Goal: Task Accomplishment & Management: Use online tool/utility

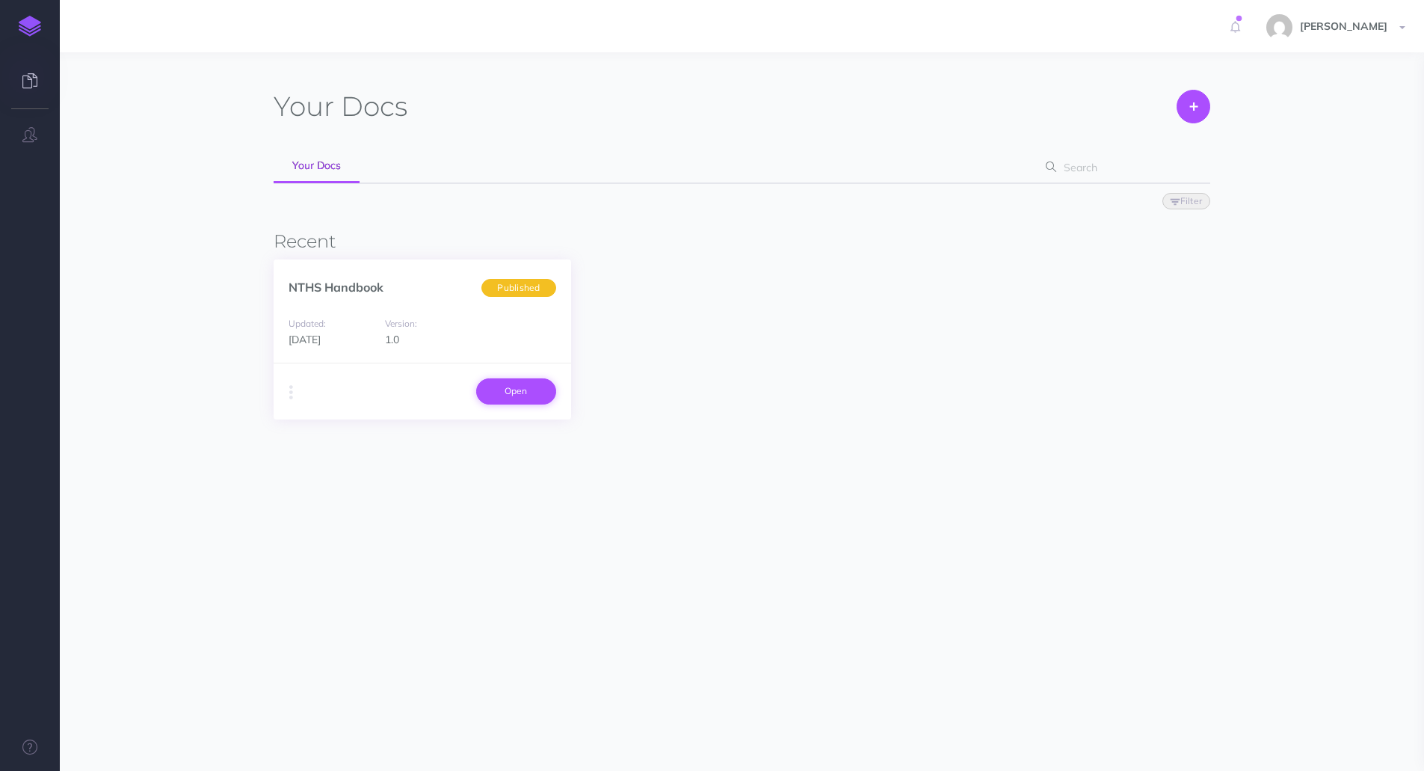
click at [500, 394] on link "Open" at bounding box center [516, 390] width 80 height 25
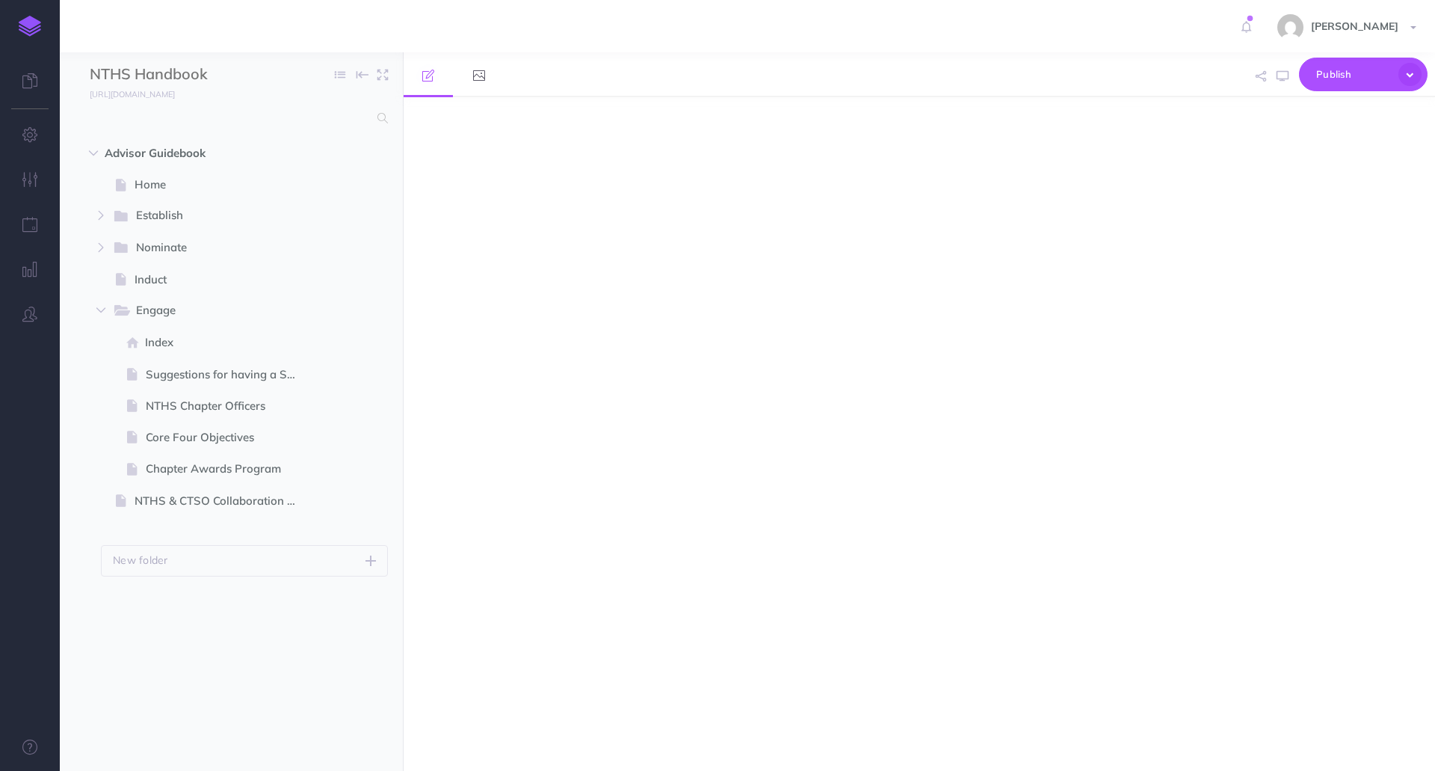
select select "null"
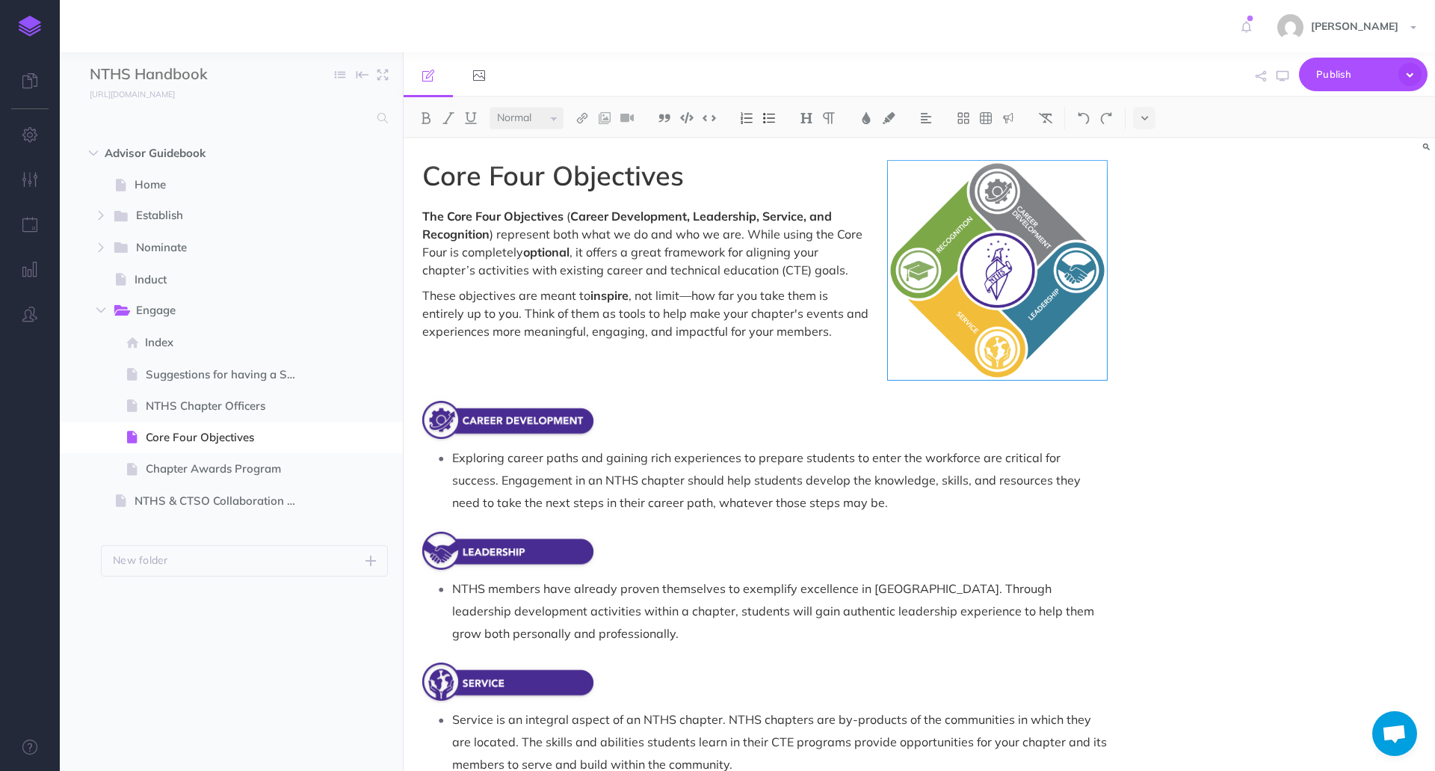
scroll to position [1337, 0]
click at [162, 221] on span "Establish" at bounding box center [213, 215] width 155 height 19
select select "null"
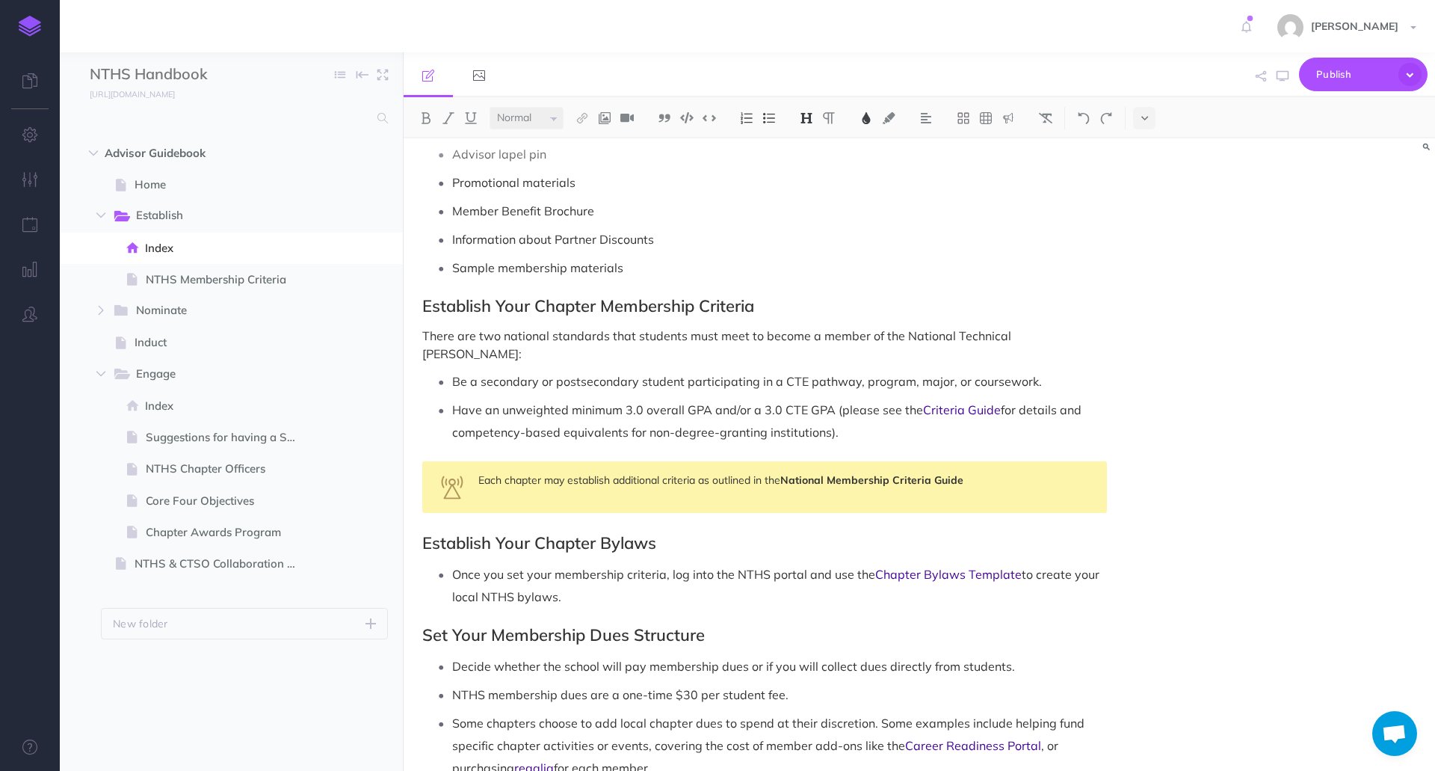
scroll to position [650, 0]
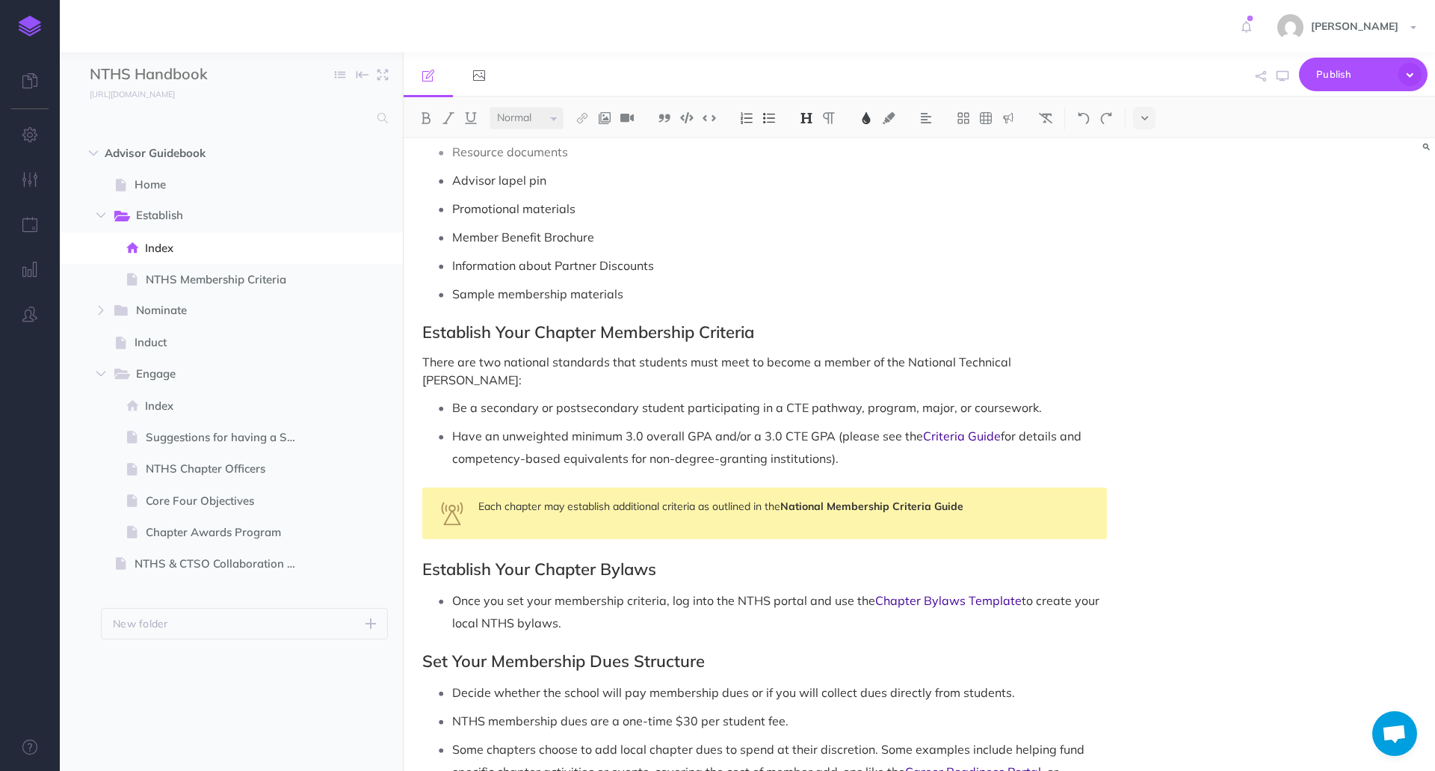
click at [554, 33] on div "Peyton Holland Settings Account Settings Teams Create Team Support Documentatio…" at bounding box center [717, 26] width 1413 height 52
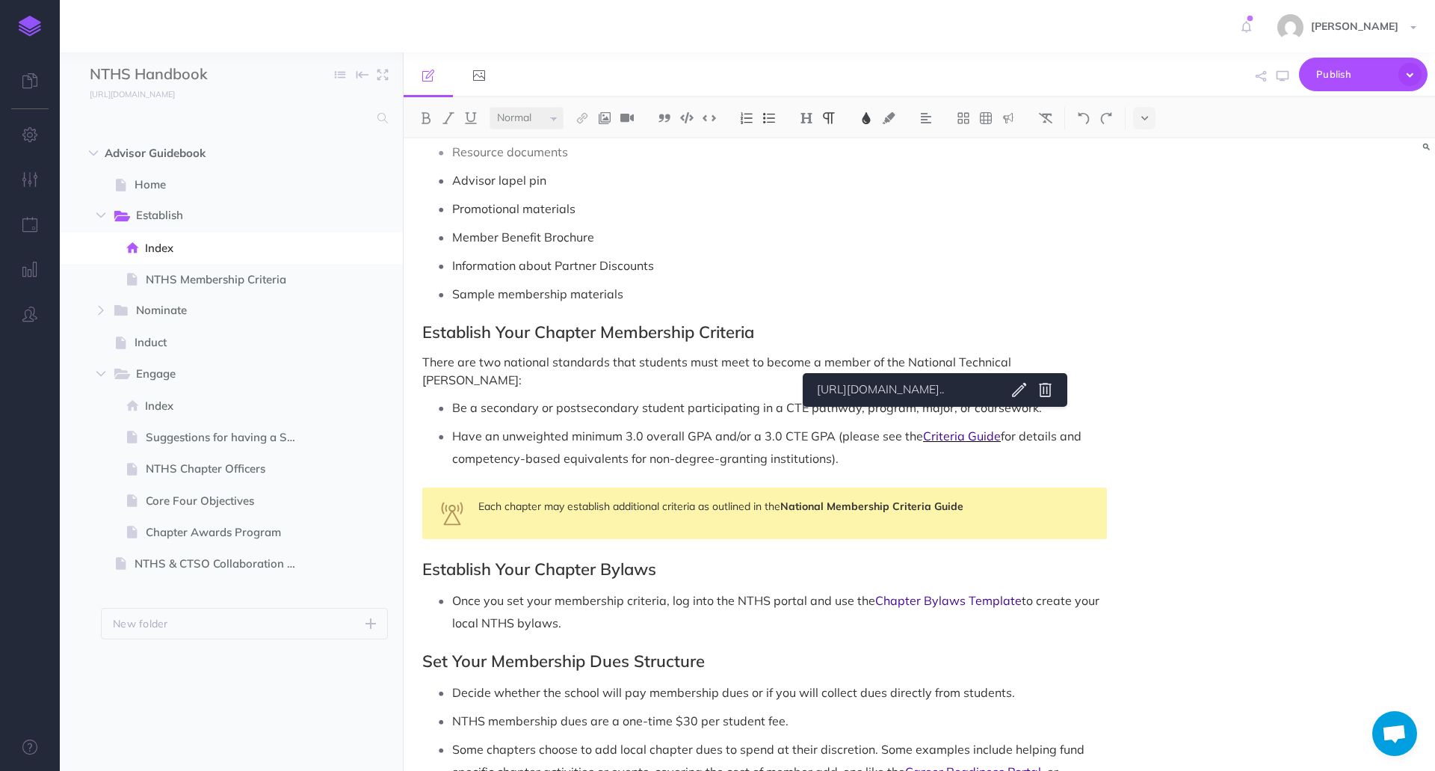
click at [936, 428] on span "Criteria Guide" at bounding box center [962, 435] width 78 height 15
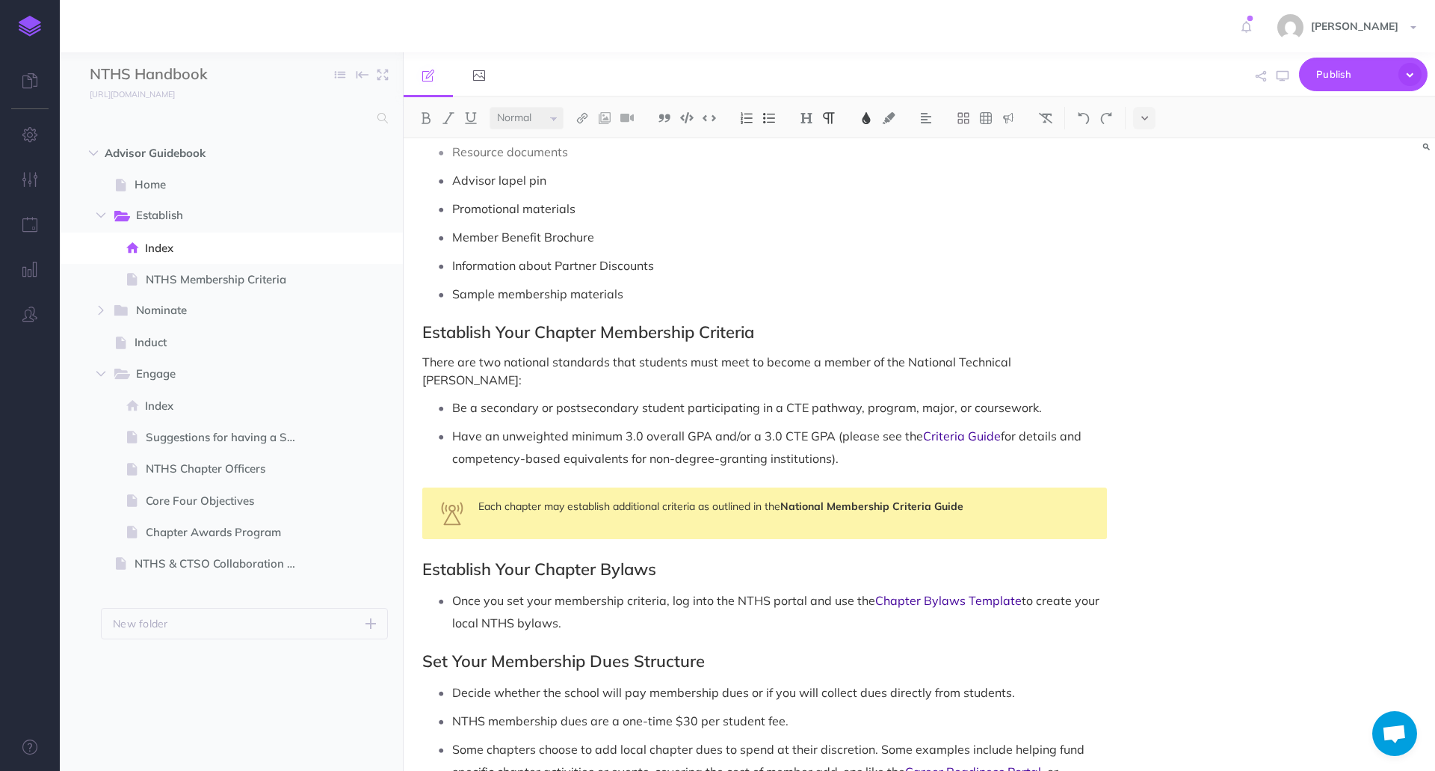
click at [951, 394] on link "https://docs.nths.org/1.0/advisor-guidebook/nth..." at bounding box center [905, 389] width 187 height 19
click at [281, 286] on span "NTHS Membership Criteria" at bounding box center [229, 280] width 167 height 18
select select "null"
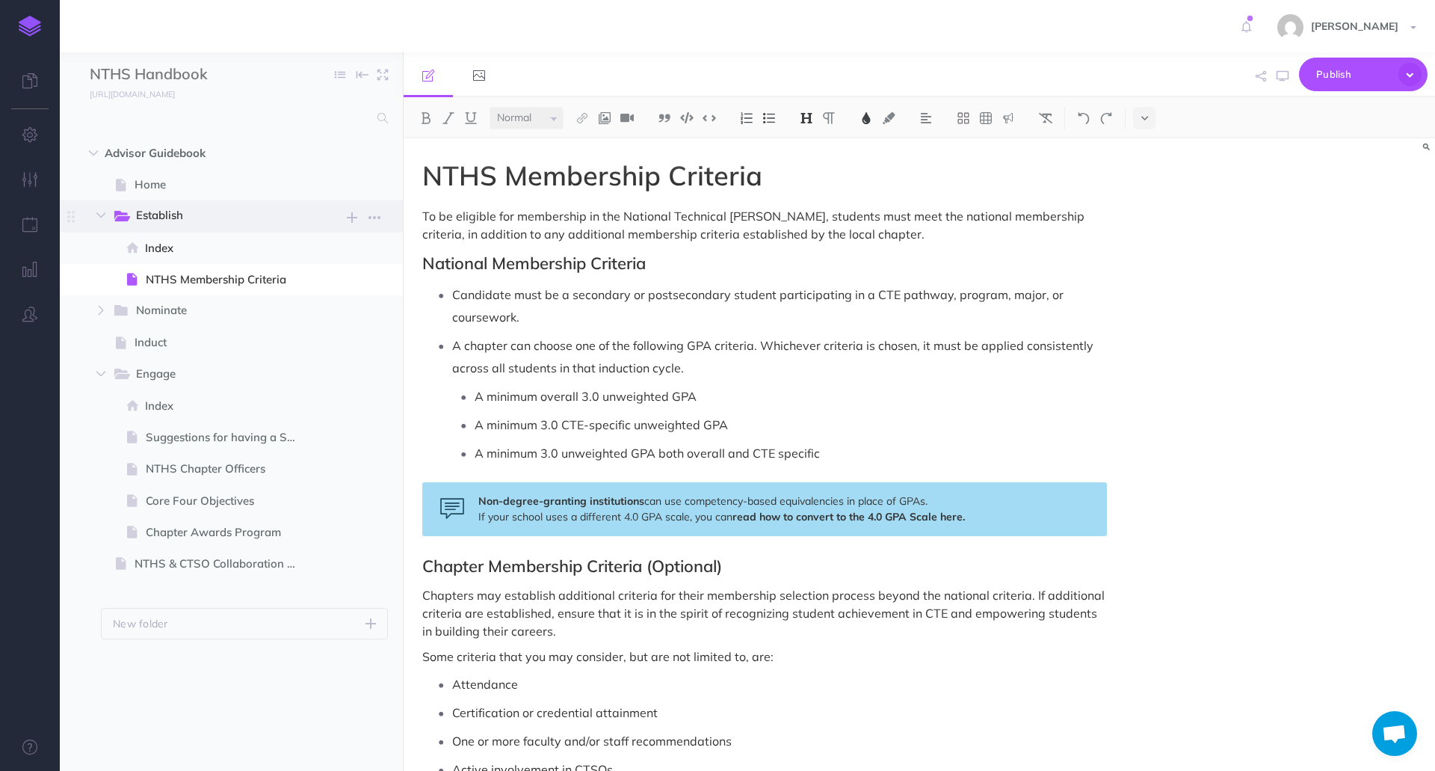
click at [198, 211] on span "Establish" at bounding box center [213, 215] width 155 height 19
select select "null"
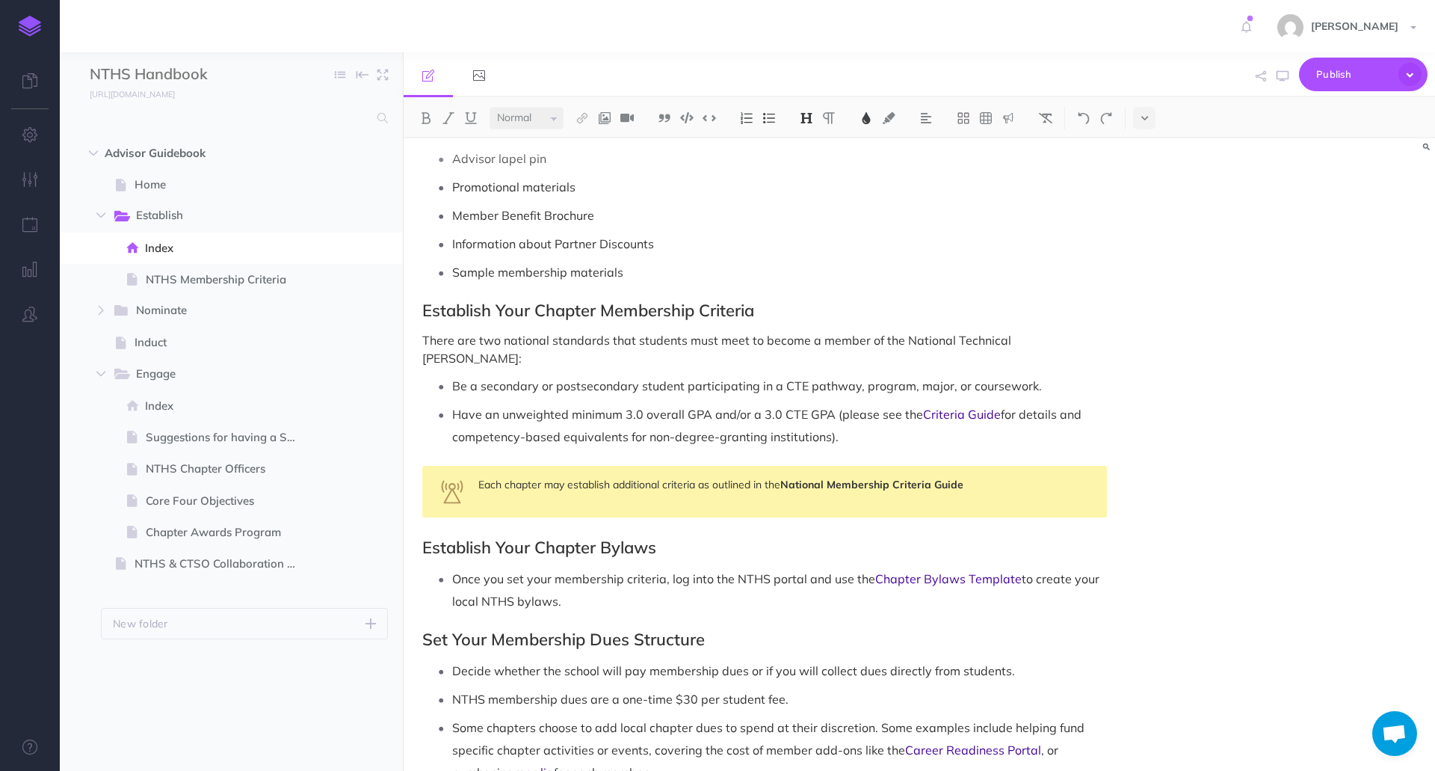
scroll to position [673, 0]
click at [926, 405] on span "Criteria Guide" at bounding box center [962, 412] width 78 height 15
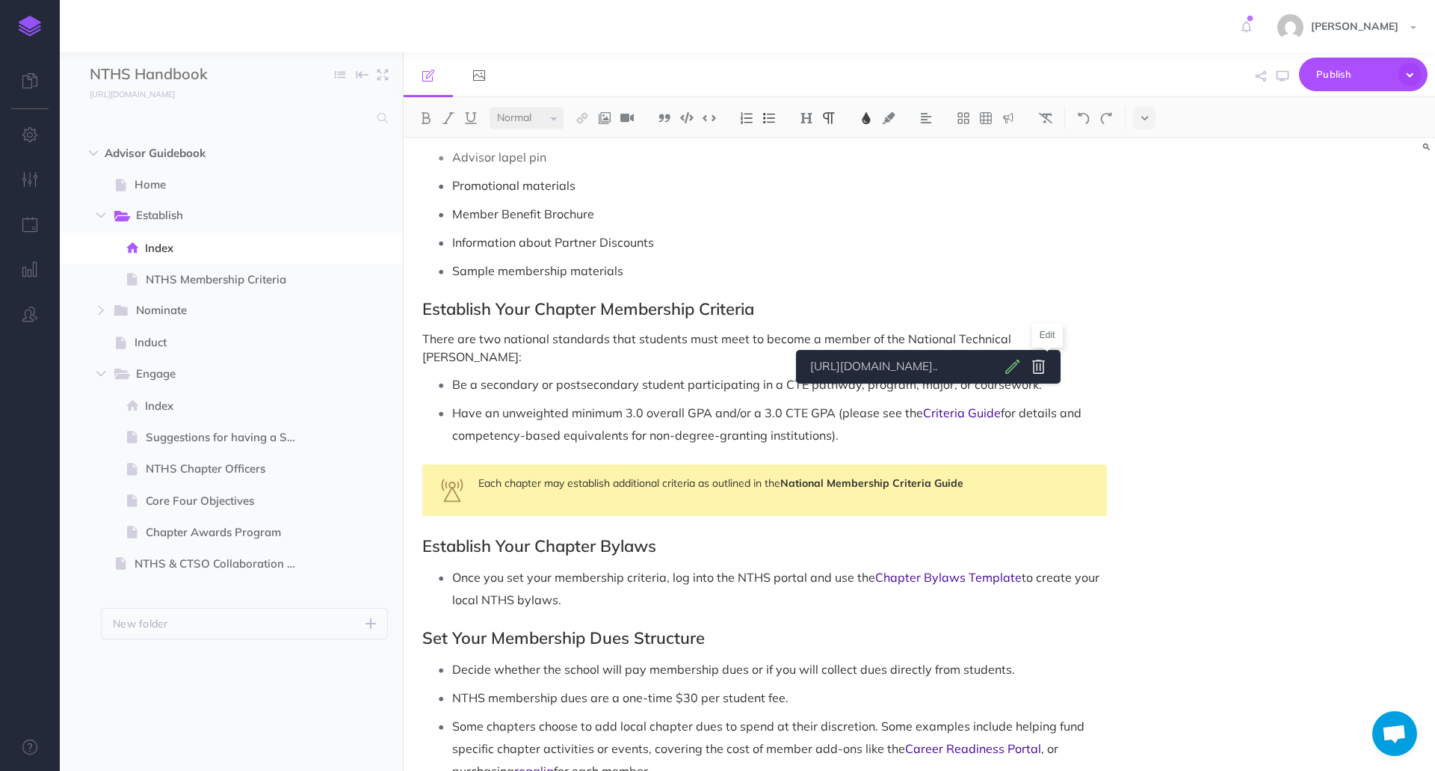
click at [1050, 360] on body "Toggle Navigation Peyton Holland Settings Account Settings Teams Create Team Su…" at bounding box center [717, 385] width 1435 height 771
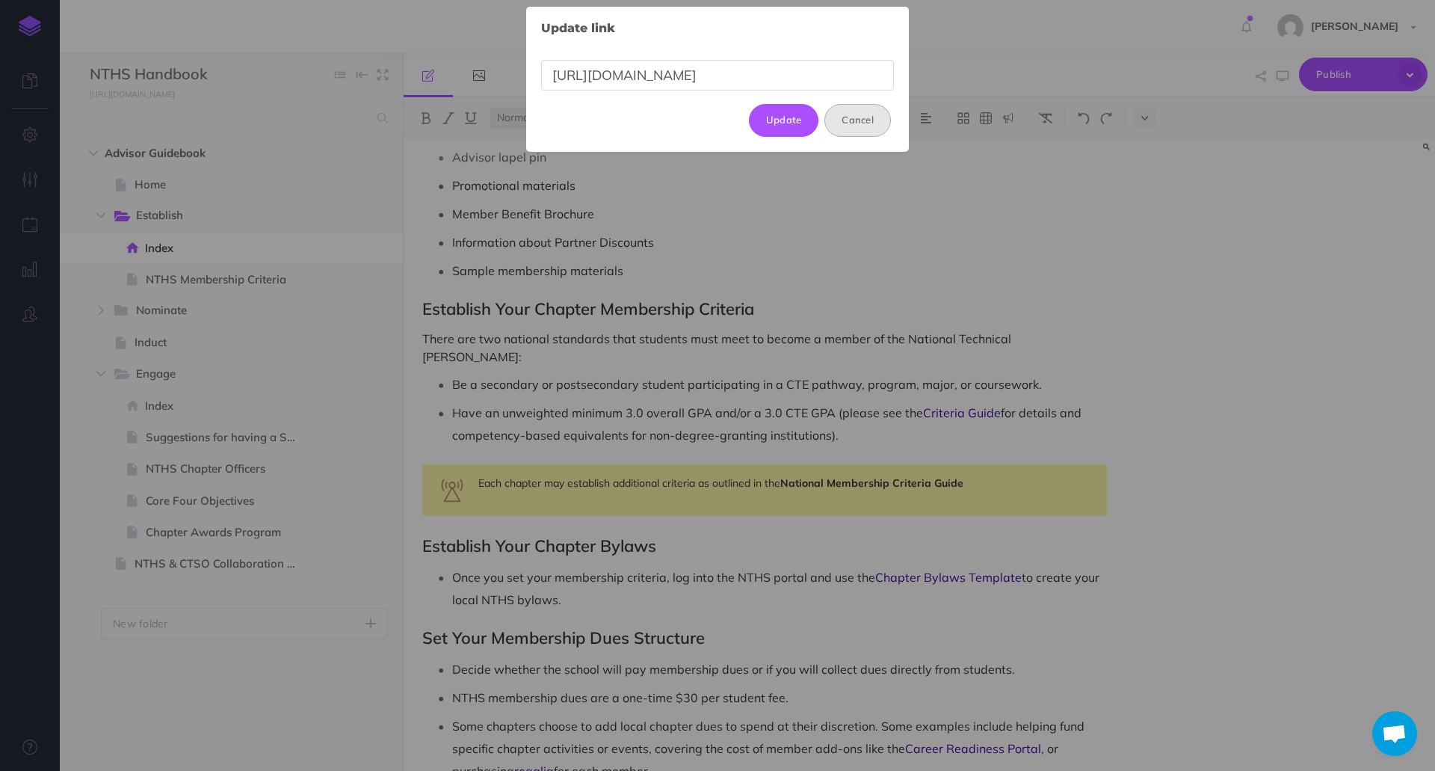
scroll to position [0, 0]
click at [866, 129] on button "Cancel" at bounding box center [858, 120] width 67 height 33
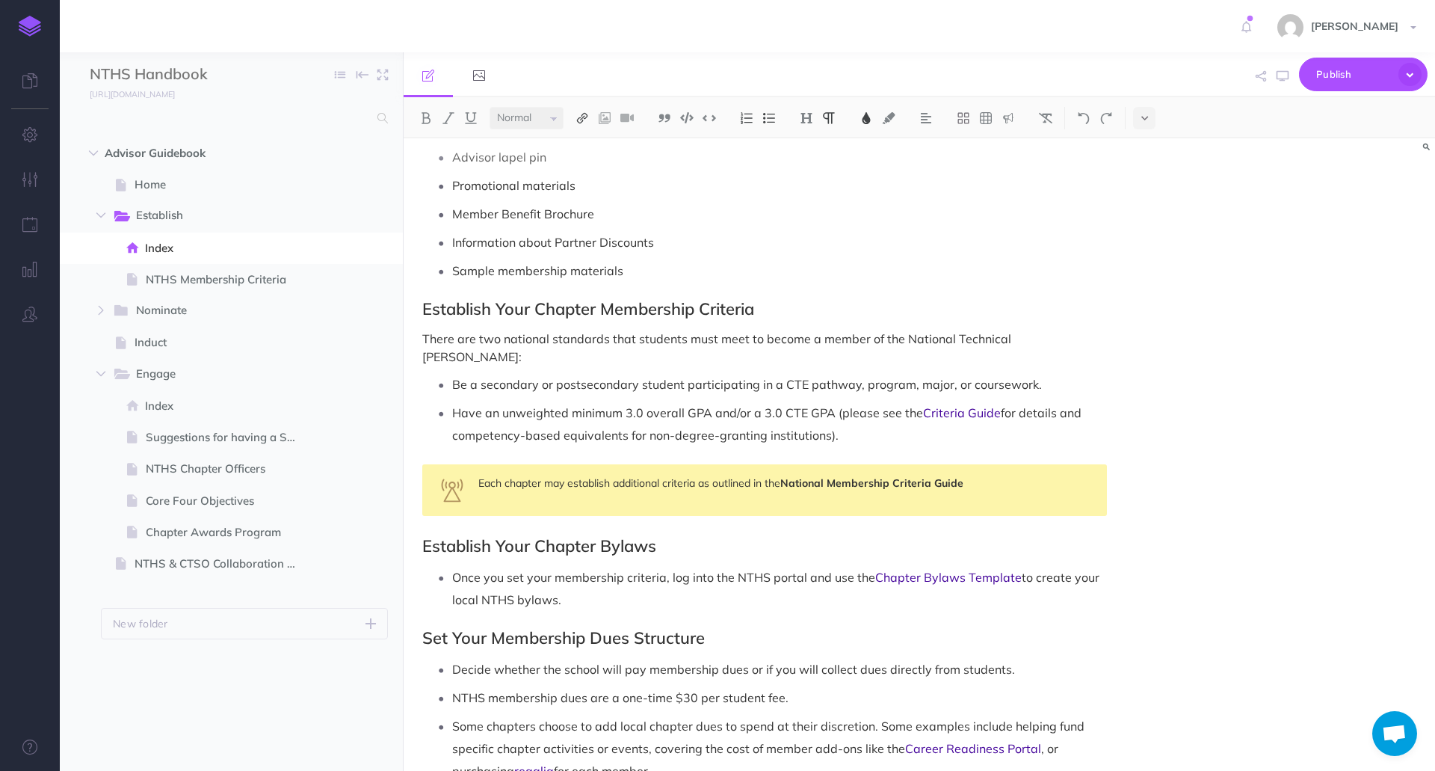
click at [581, 125] on button at bounding box center [582, 118] width 22 height 22
click at [582, 169] on icon at bounding box center [582, 166] width 12 height 10
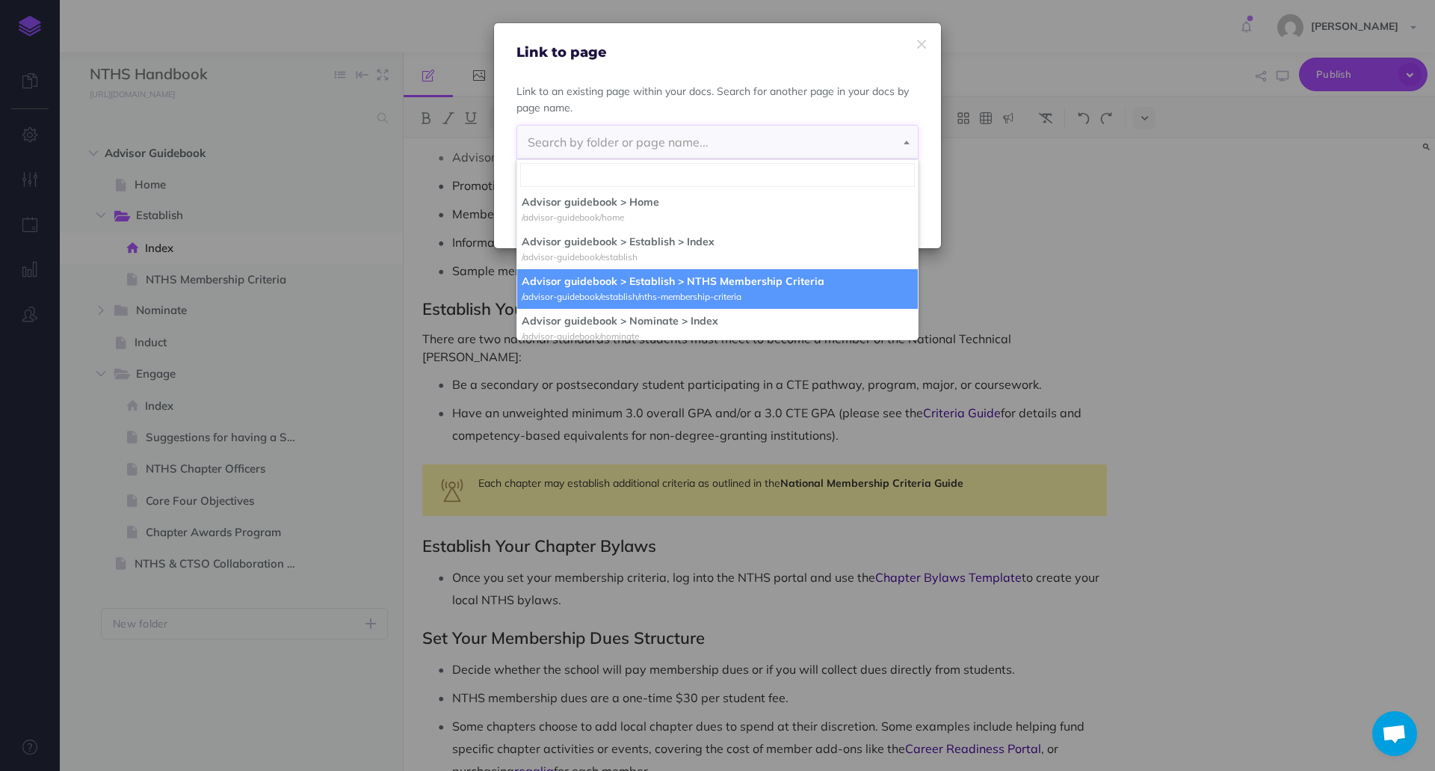
select select "IUQ-YAX1-IAE-S7U"
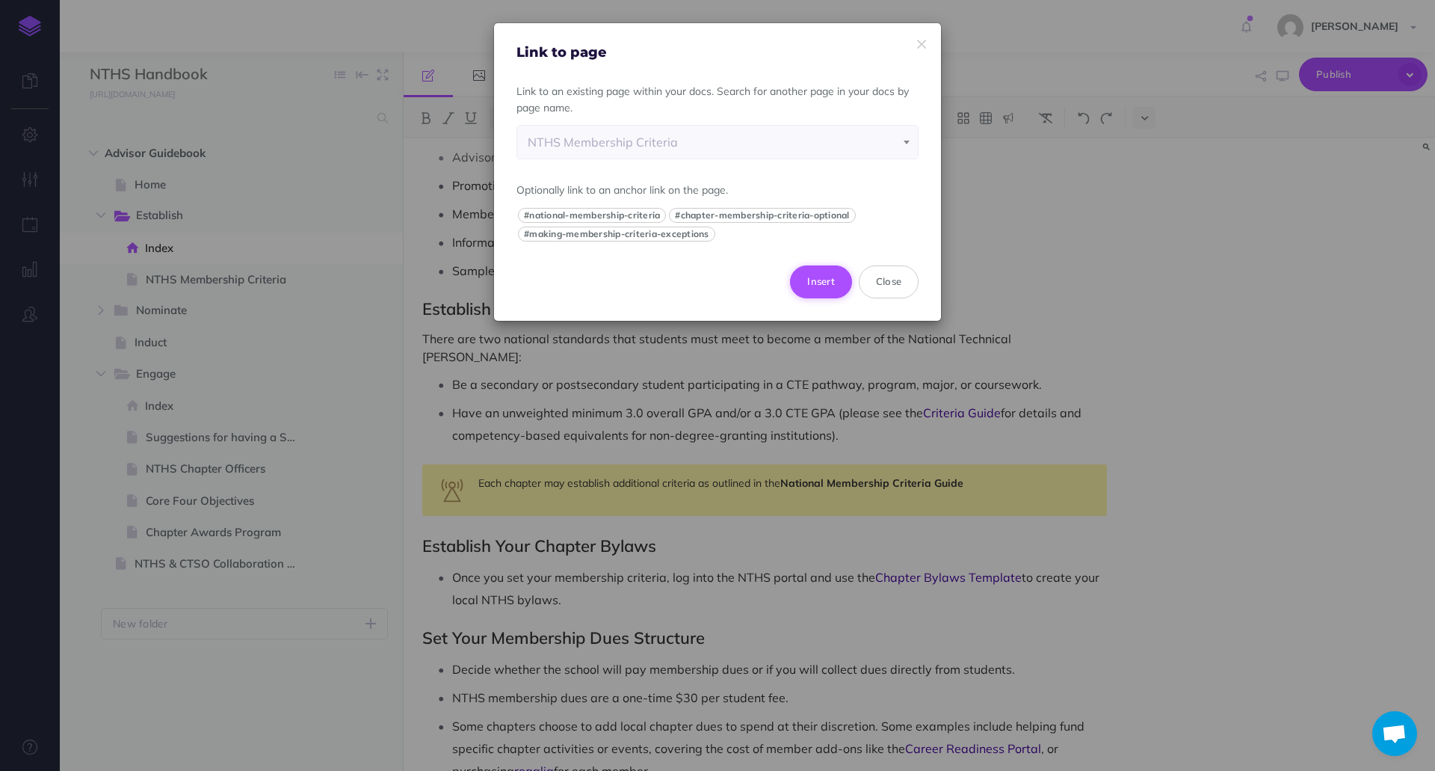
click at [813, 287] on button "Insert" at bounding box center [821, 281] width 62 height 33
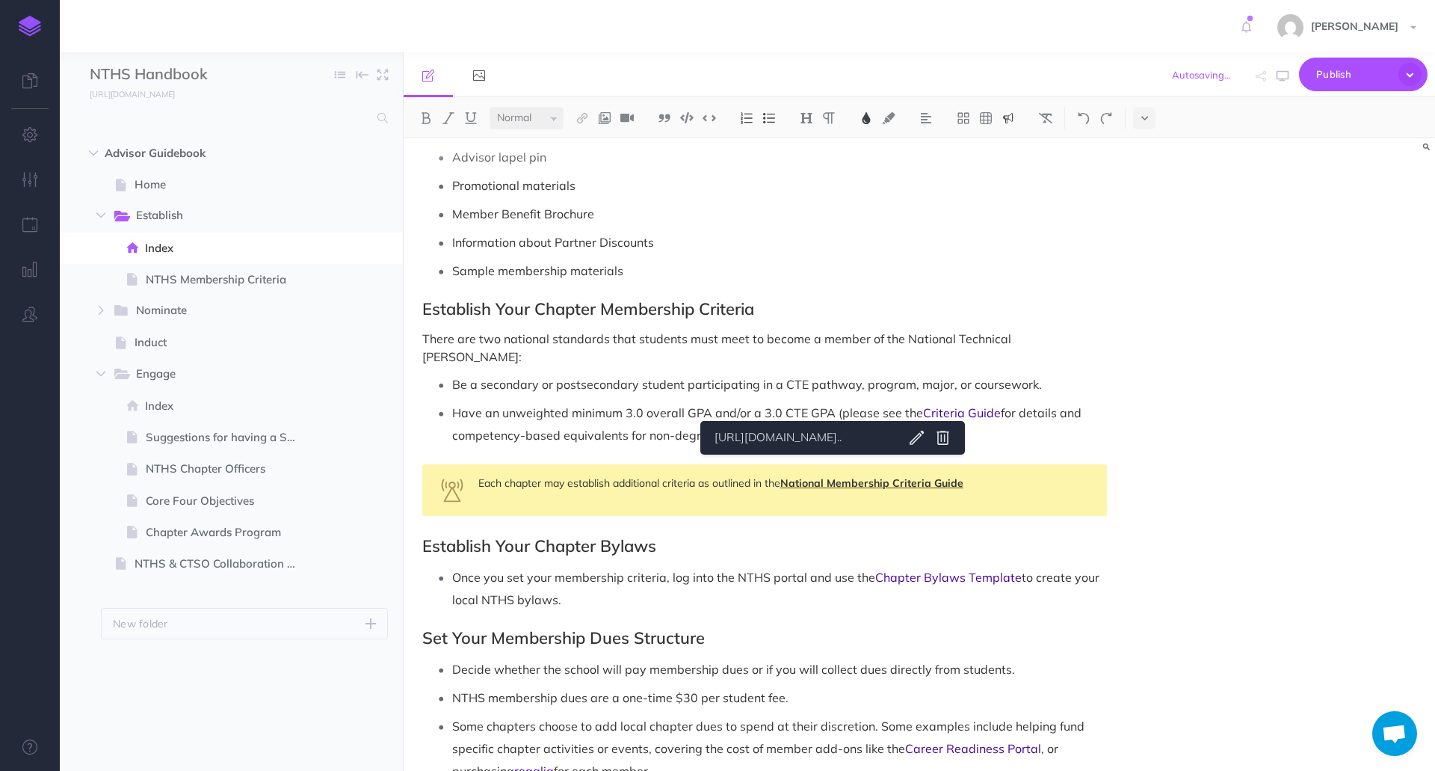
click at [836, 476] on span "National Membership Criteria Guide" at bounding box center [871, 482] width 183 height 13
click at [850, 440] on link "https://docs.nths.org/1.0/advisor-guidebook/nth..." at bounding box center [802, 437] width 187 height 19
click at [586, 116] on img at bounding box center [582, 118] width 13 height 12
click at [585, 163] on icon at bounding box center [582, 166] width 12 height 10
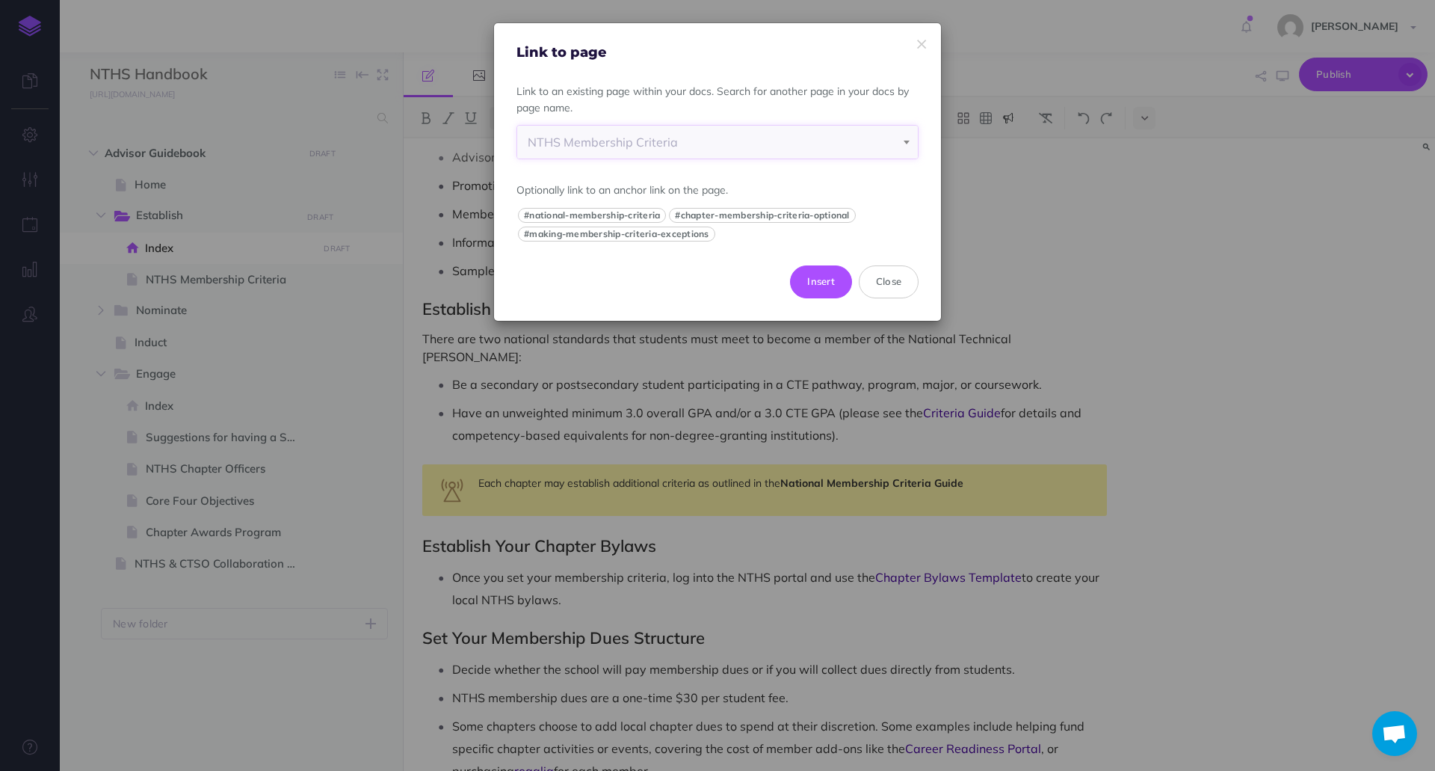
select select "IUQ-YAX1-IAE-S7U"
click at [830, 281] on button "Insert" at bounding box center [821, 281] width 62 height 33
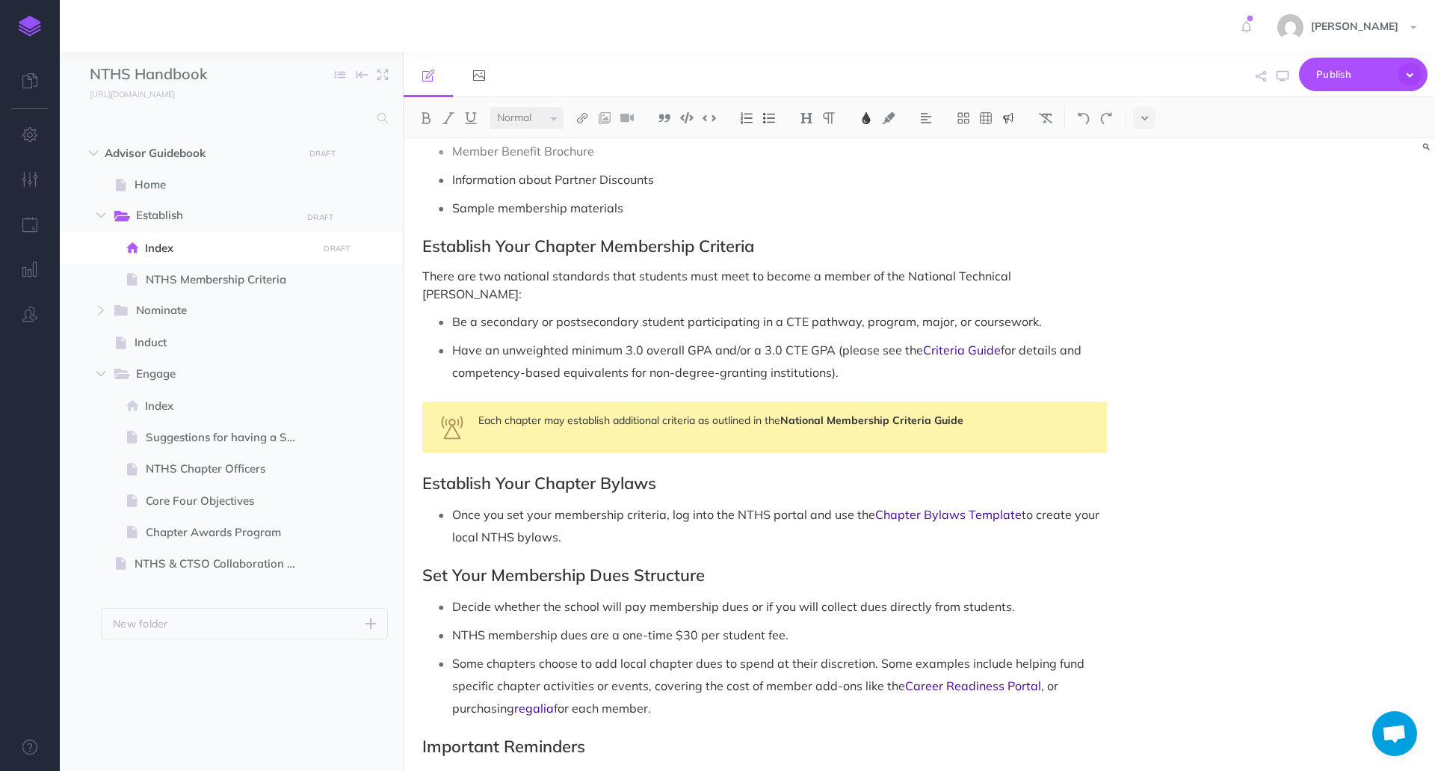
scroll to position [822, 0]
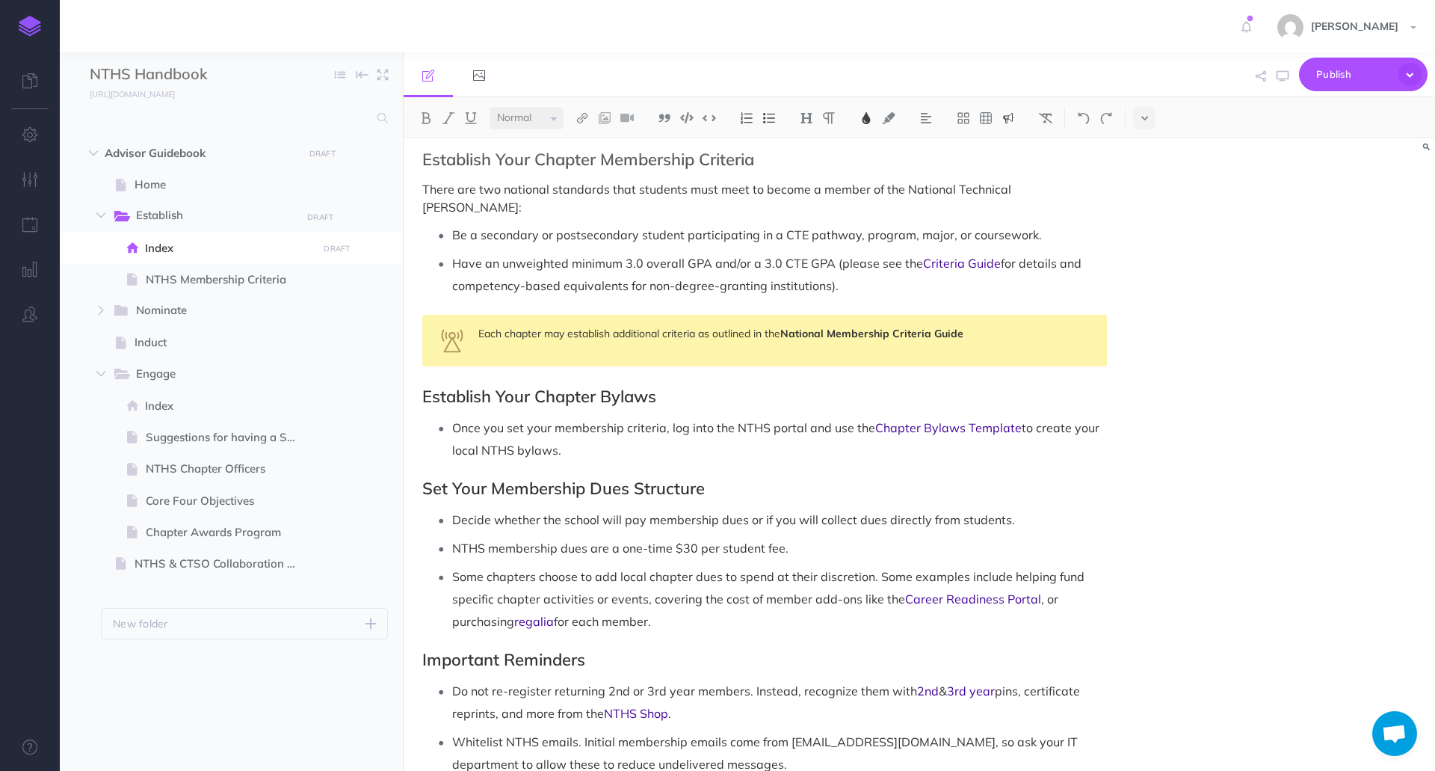
click at [333, 40] on div "Peyton Holland Settings Account Settings Teams Create Team Support Documentatio…" at bounding box center [717, 26] width 1413 height 52
click at [1315, 76] on button "Publish" at bounding box center [1363, 75] width 129 height 34
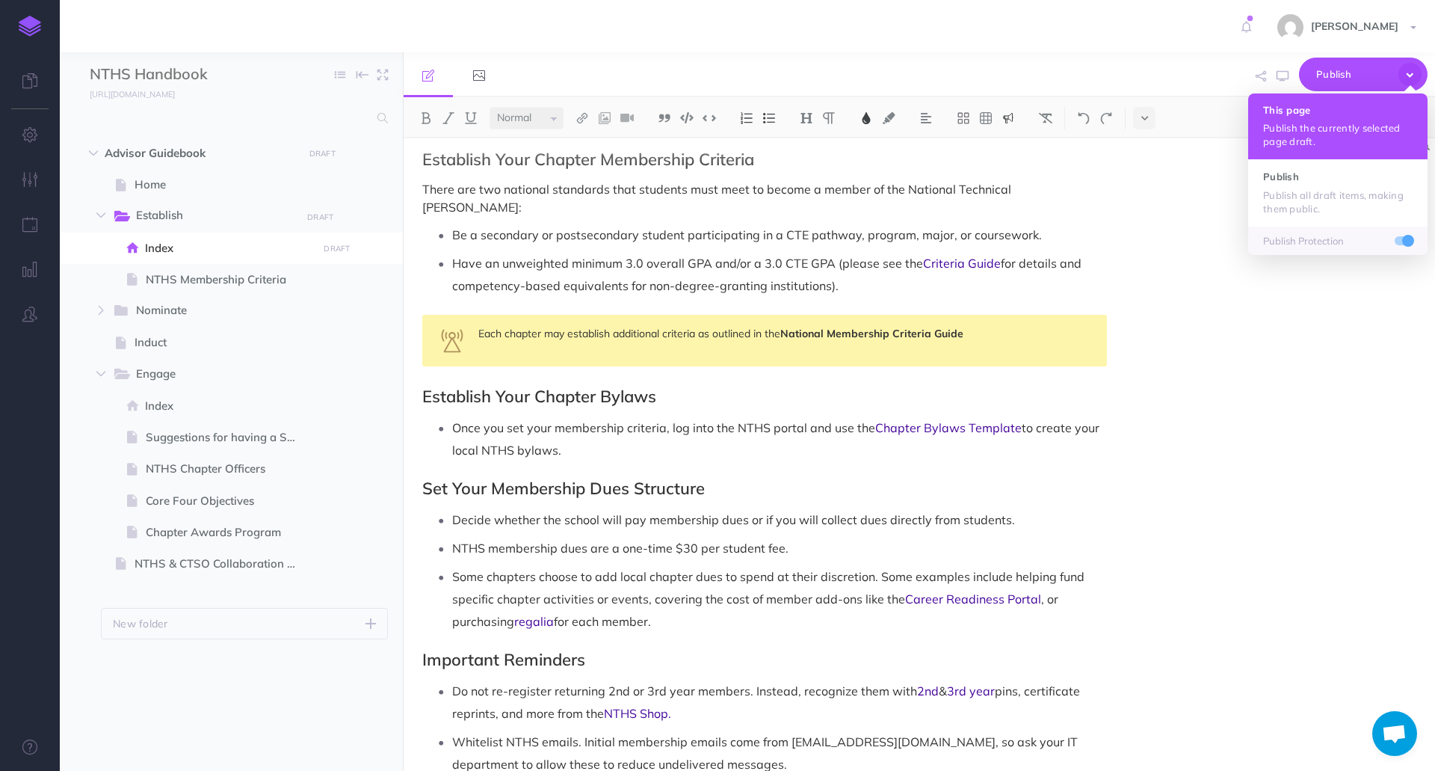
click at [1327, 140] on p "Publish the currently selected page draft." at bounding box center [1338, 134] width 150 height 27
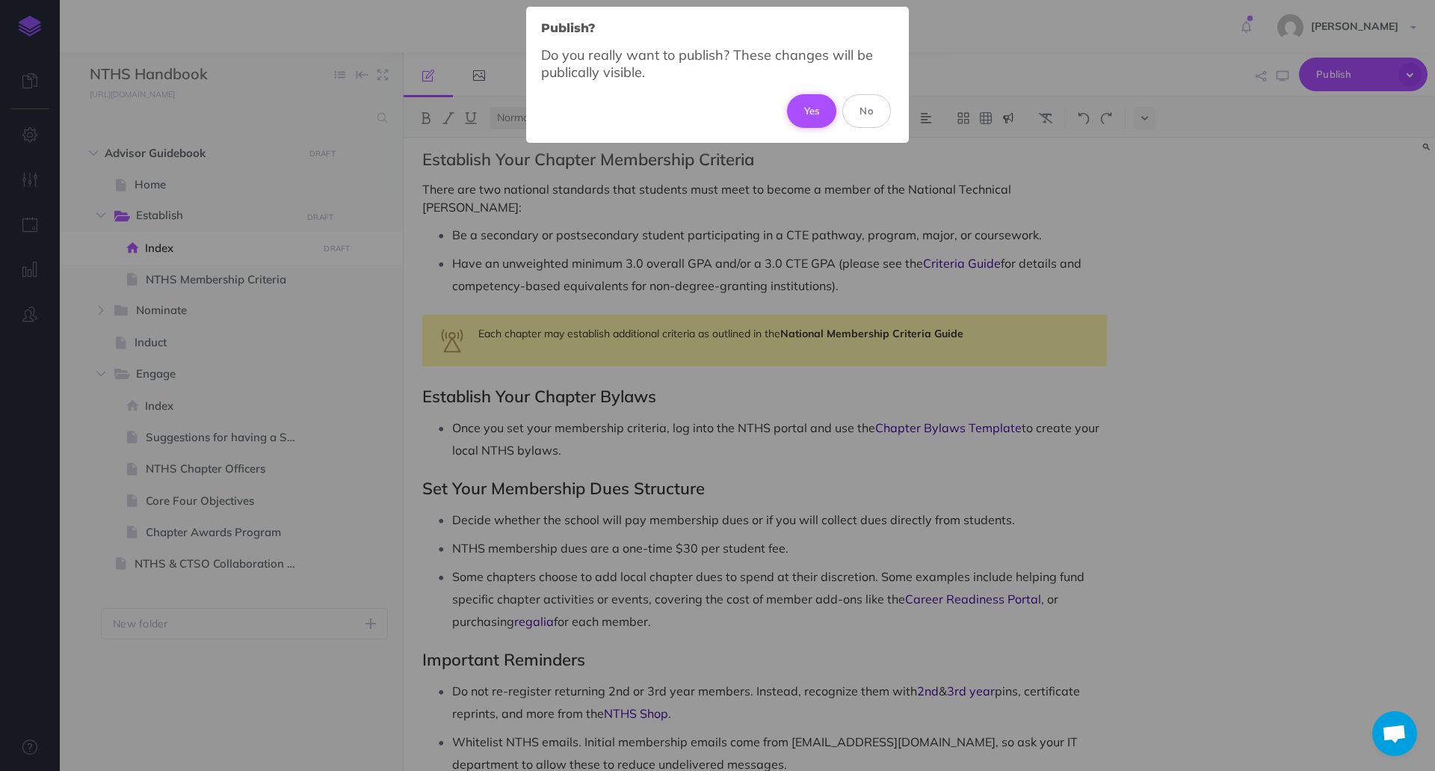
click at [819, 116] on button "Yes" at bounding box center [812, 110] width 50 height 33
